Goal: Task Accomplishment & Management: Manage account settings

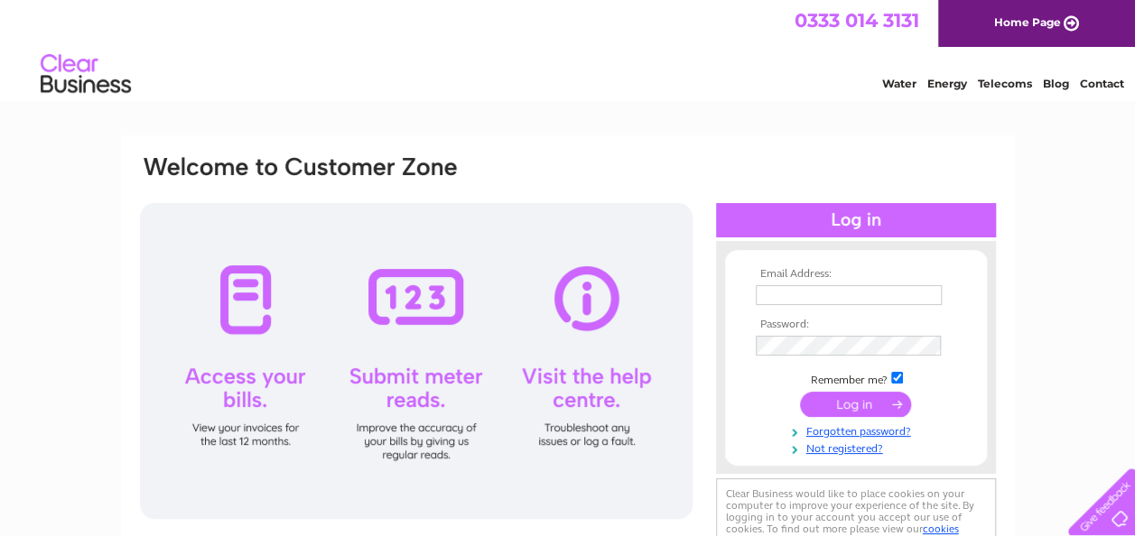
type input "[EMAIL_ADDRESS][DOMAIN_NAME]"
click at [856, 394] on input "submit" at bounding box center [855, 404] width 111 height 25
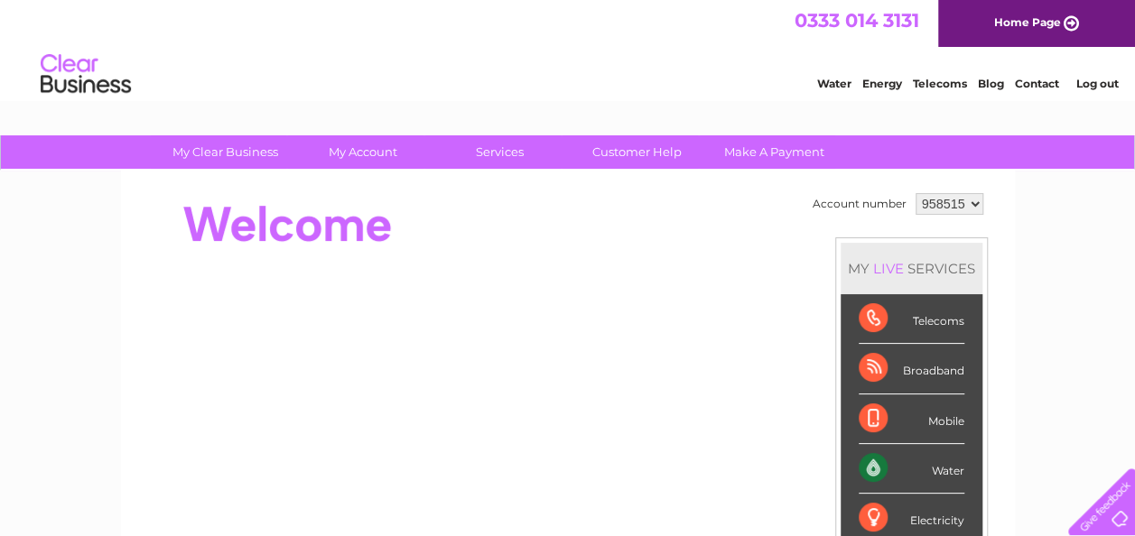
click at [938, 202] on select "958515 959614" at bounding box center [949, 204] width 68 height 22
click at [743, 204] on div at bounding box center [466, 225] width 657 height 72
